Goal: Navigation & Orientation: Find specific page/section

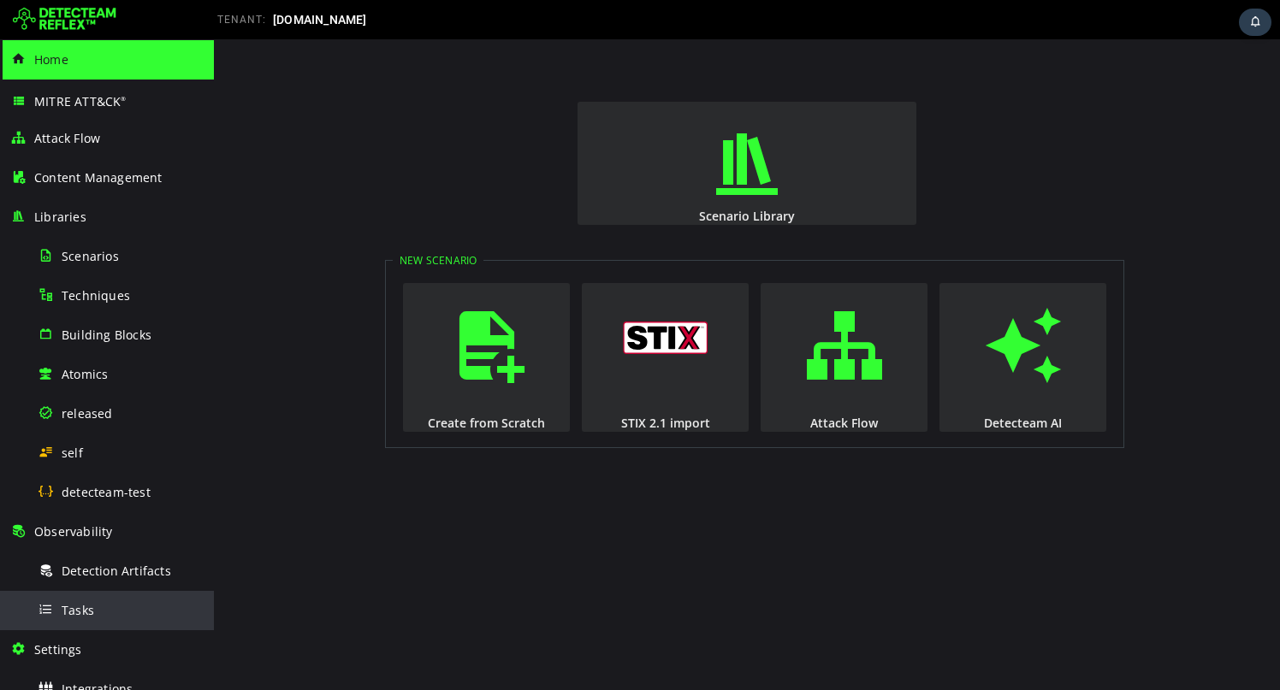
click at [50, 603] on span at bounding box center [46, 609] width 17 height 15
